Goal: Task Accomplishment & Management: Use online tool/utility

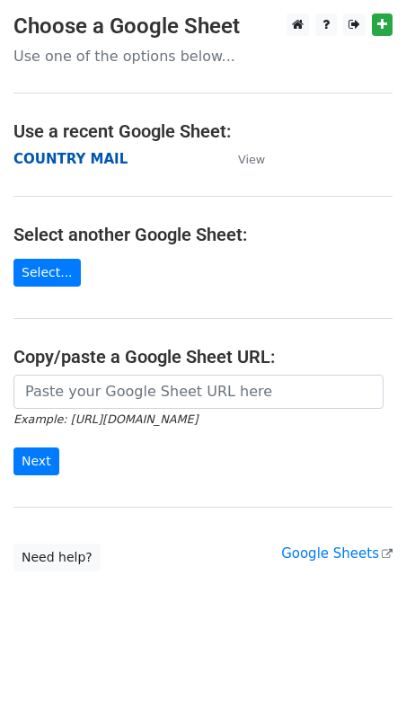
click at [71, 160] on strong "COUNTRY MAIL" at bounding box center [70, 159] width 114 height 16
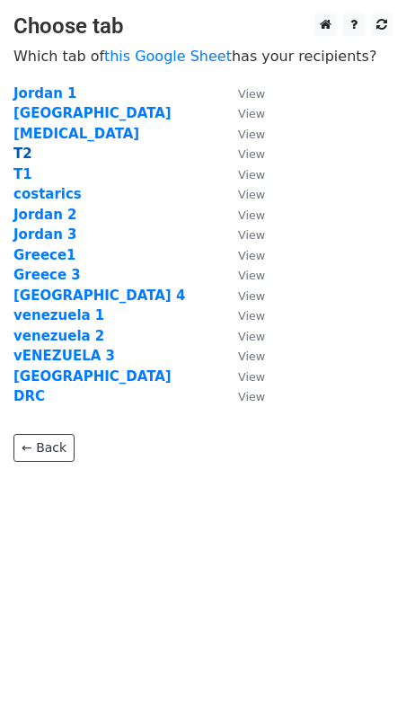
click at [22, 154] on strong "T2" at bounding box center [22, 154] width 19 height 16
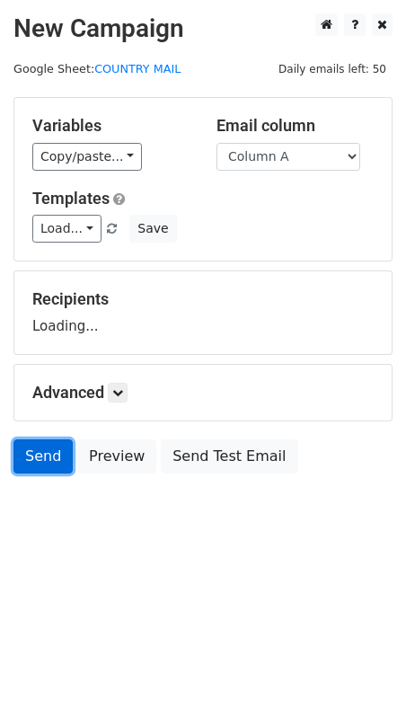
click at [40, 451] on link "Send" at bounding box center [42, 456] width 59 height 34
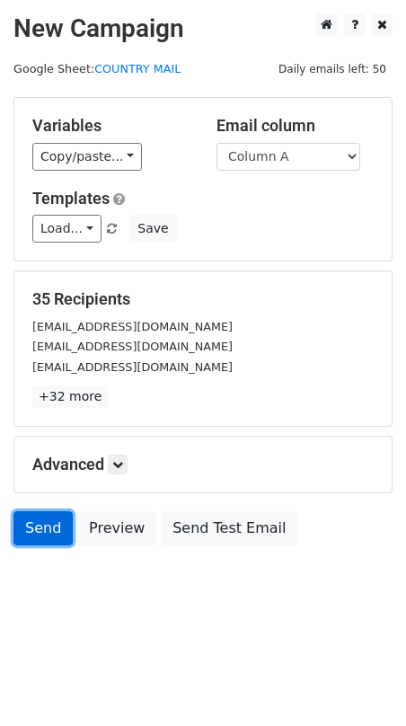
click at [57, 523] on link "Send" at bounding box center [42, 528] width 59 height 34
